Goal: Information Seeking & Learning: Find specific fact

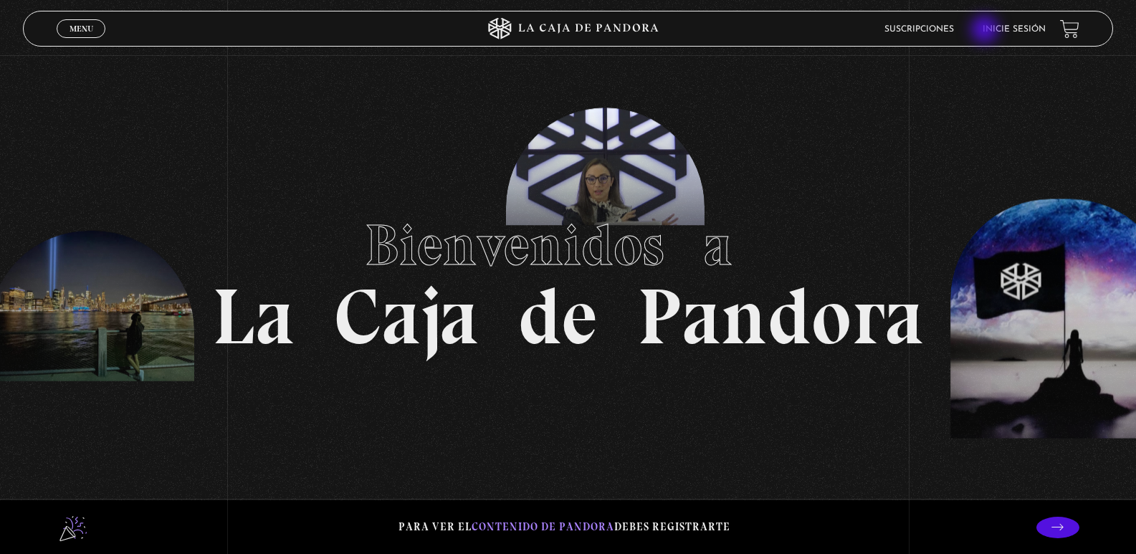
click at [994, 28] on link "Inicie sesión" at bounding box center [1014, 29] width 63 height 9
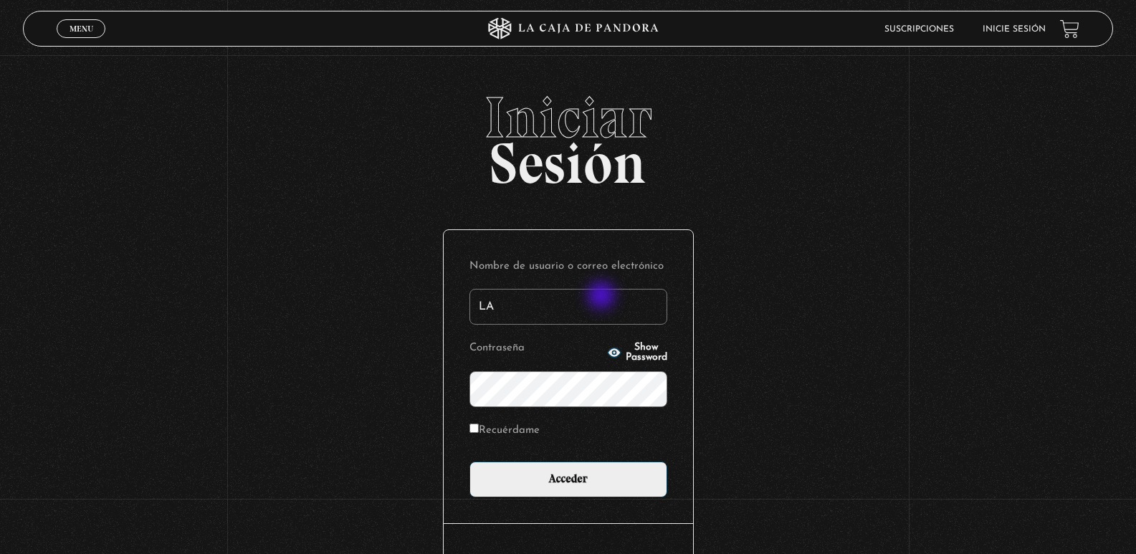
type input "[EMAIL_ADDRESS][DOMAIN_NAME]"
click at [470, 462] on input "Acceder" at bounding box center [569, 480] width 198 height 36
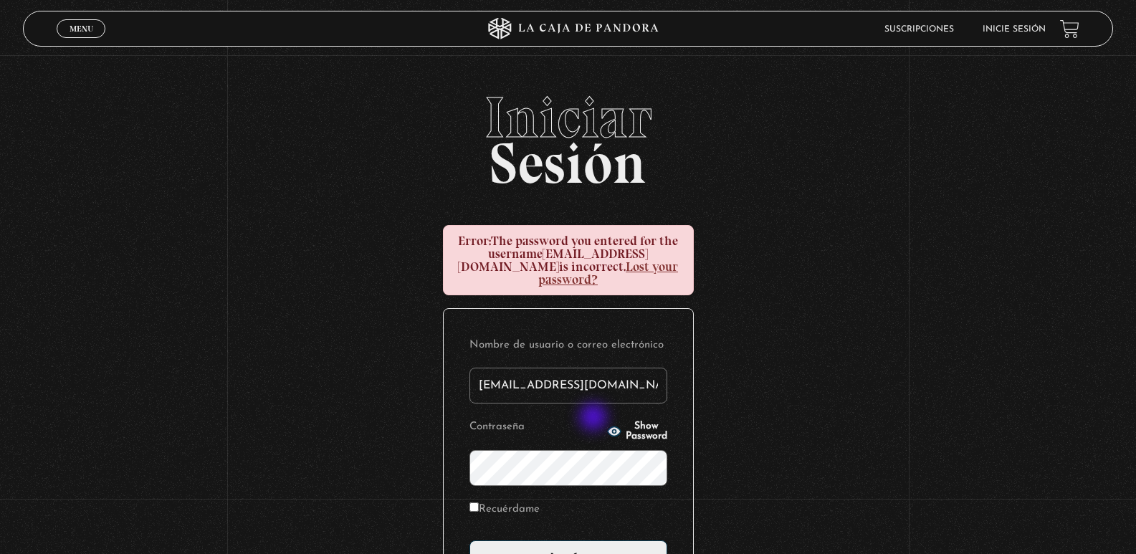
click at [607, 427] on icon "button" at bounding box center [613, 431] width 13 height 9
click at [470, 541] on input "Acceder" at bounding box center [569, 559] width 198 height 36
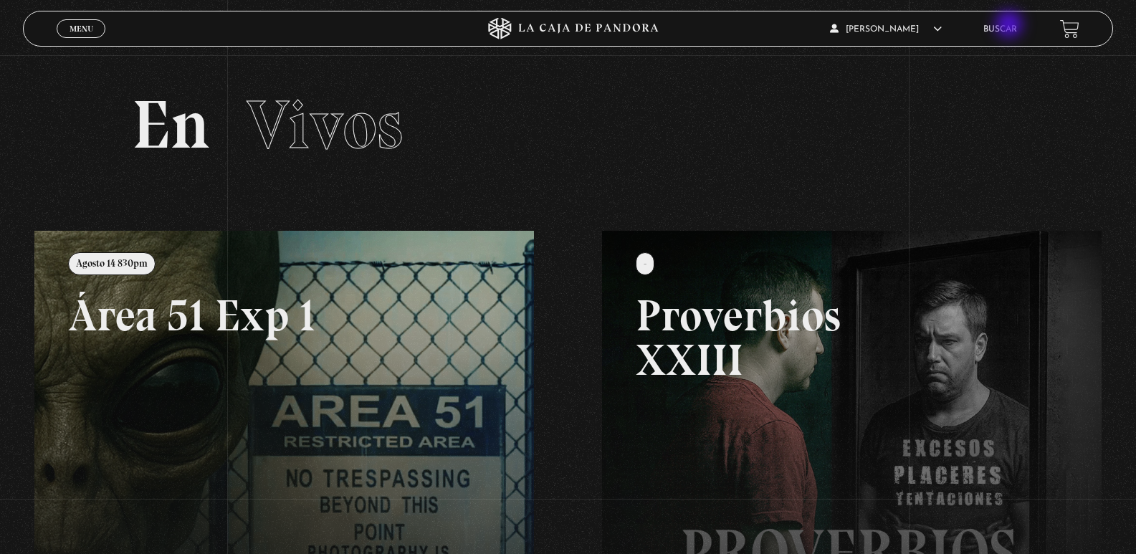
click at [1011, 26] on link "Buscar" at bounding box center [1001, 29] width 34 height 9
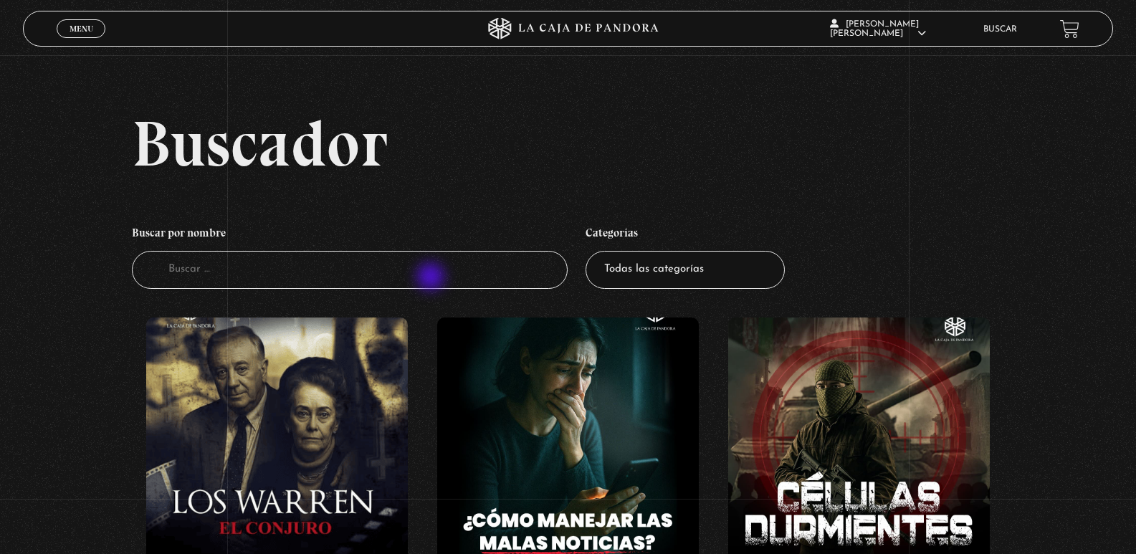
click at [432, 278] on input "Buscador" at bounding box center [350, 270] width 437 height 38
type input "el muro"
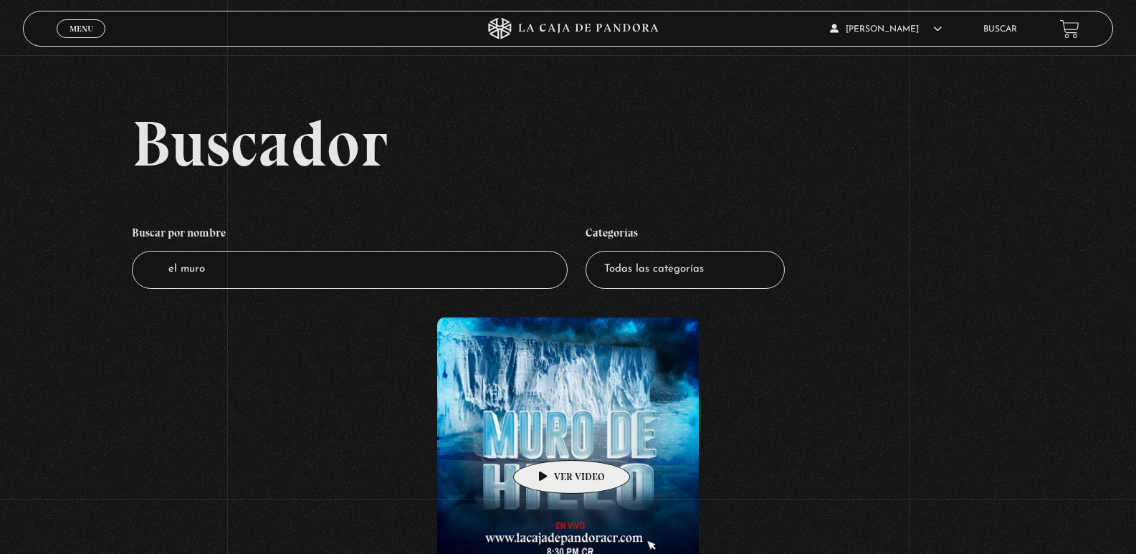
click at [551, 441] on figure at bounding box center [568, 447] width 262 height 258
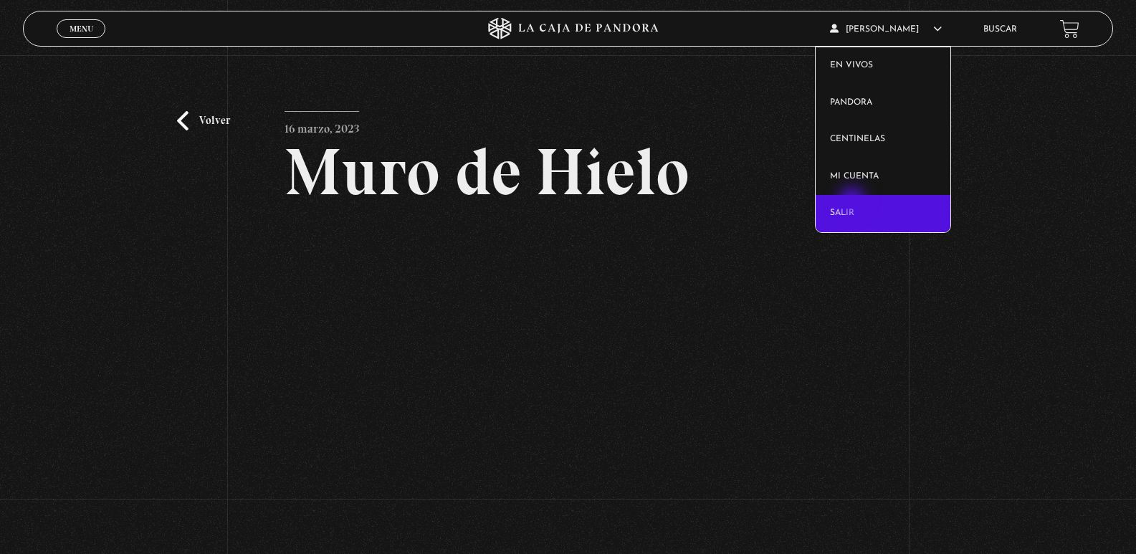
click at [854, 202] on link "Salir" at bounding box center [883, 213] width 135 height 37
